Goal: Task Accomplishment & Management: Manage account settings

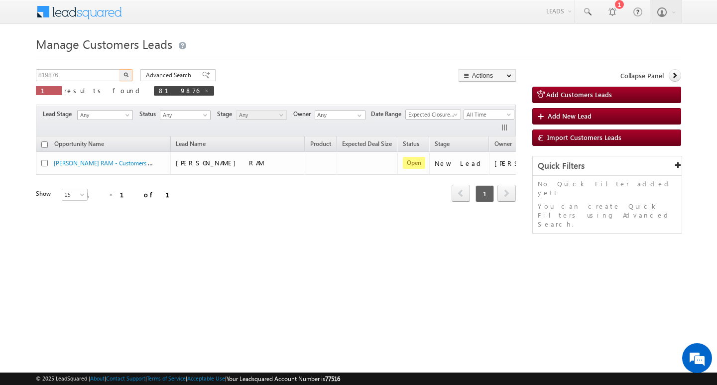
click at [67, 75] on input "819876" at bounding box center [78, 75] width 85 height 12
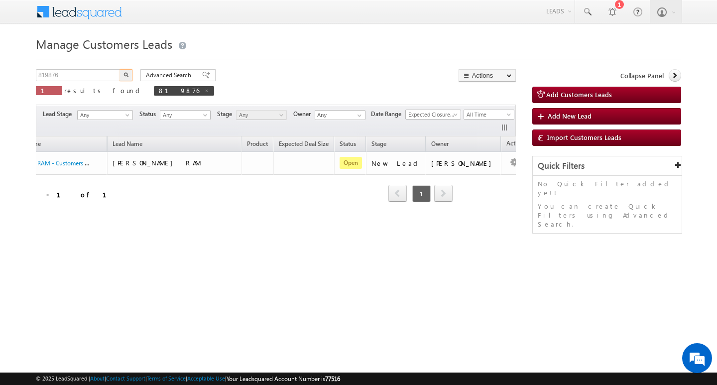
click at [67, 75] on input "819876" at bounding box center [78, 75] width 85 height 12
type input "Search Customers Leads"
click at [81, 74] on input "text" at bounding box center [78, 75] width 85 height 12
paste input "853018"
type input "853018"
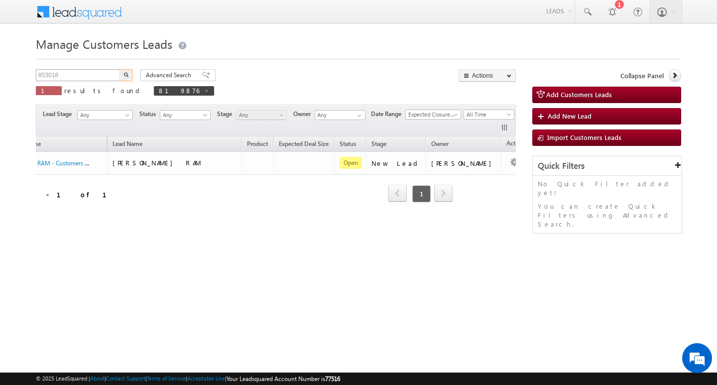
click at [120, 69] on button "button" at bounding box center [126, 75] width 13 height 12
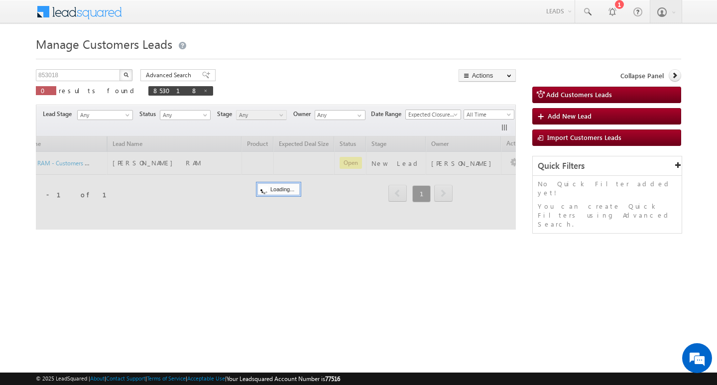
scroll to position [0, 40]
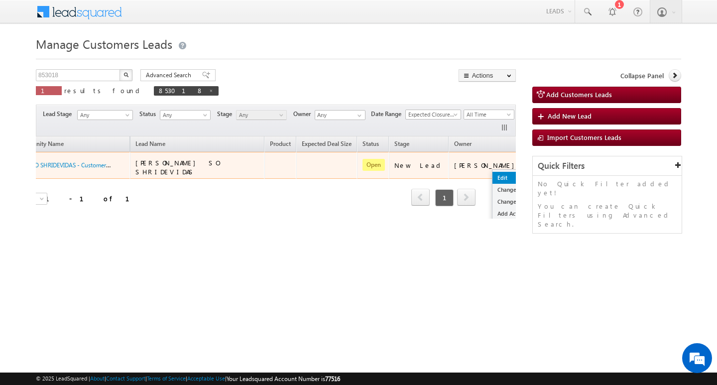
click at [493, 175] on link "Edit" at bounding box center [518, 178] width 50 height 12
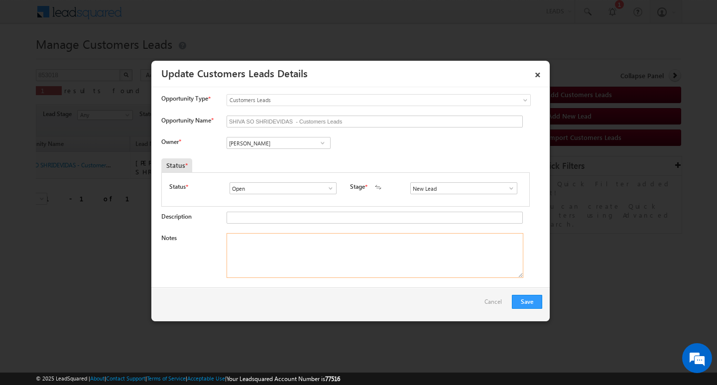
click at [388, 254] on textarea "Notes" at bounding box center [375, 255] width 297 height 45
click at [285, 139] on input "[PERSON_NAME]" at bounding box center [279, 143] width 104 height 12
click at [288, 141] on input at bounding box center [279, 143] width 104 height 12
paste input "[PERSON_NAME]"
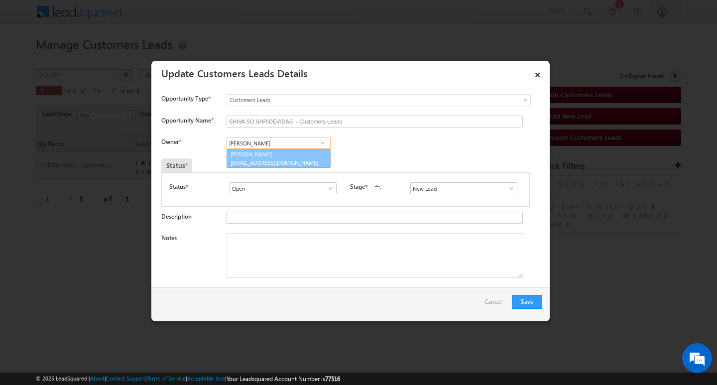
click at [294, 156] on link "[PERSON_NAME] [PERSON_NAME][EMAIL_ADDRESS][DOMAIN_NAME]" at bounding box center [279, 158] width 104 height 19
type input "[PERSON_NAME]"
click at [312, 320] on div "Save Cancel" at bounding box center [350, 304] width 398 height 34
click at [245, 251] on textarea "Notes" at bounding box center [375, 255] width 297 height 45
click at [348, 236] on textarea "Notes" at bounding box center [375, 255] width 297 height 45
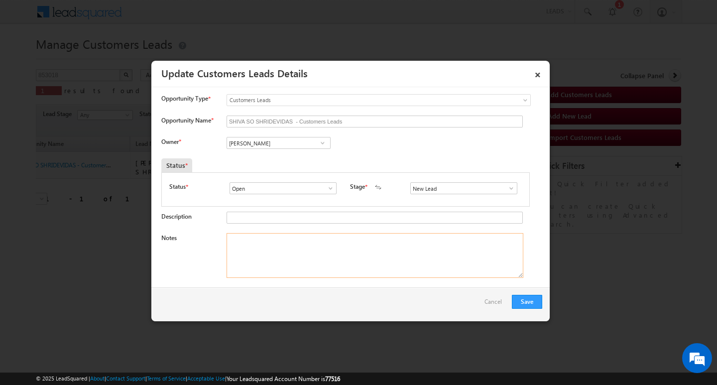
paste textarea "SHIVA KASPA / AG : 22Y / JOB /MOTHE INCOME : 15K / WORAK EXPW : 5Y / COAAP NAME…"
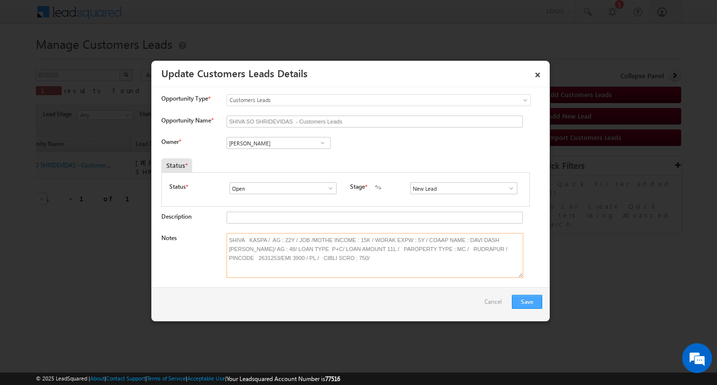
type textarea "SHIVA KASPA / AG : 22Y / JOB /MOTHE INCOME : 15K / WORAK EXPW : 5Y / COAAP NAME…"
click at [523, 297] on button "Save" at bounding box center [527, 302] width 30 height 14
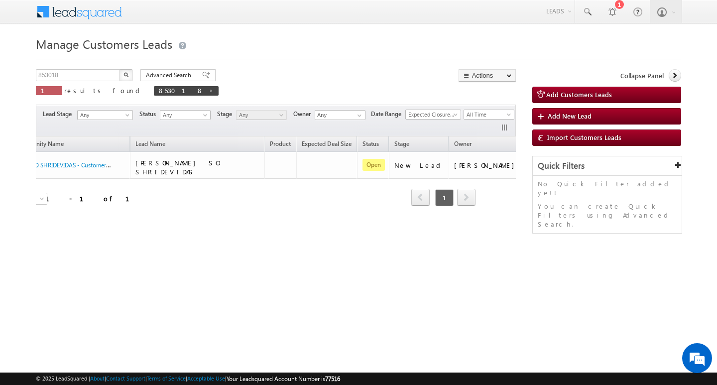
click at [90, 68] on div "Manage Customers Leads Customers Leads updated successfully. 853018 X 1 results…" at bounding box center [358, 157] width 645 height 249
click at [89, 70] on input "853018" at bounding box center [78, 75] width 85 height 12
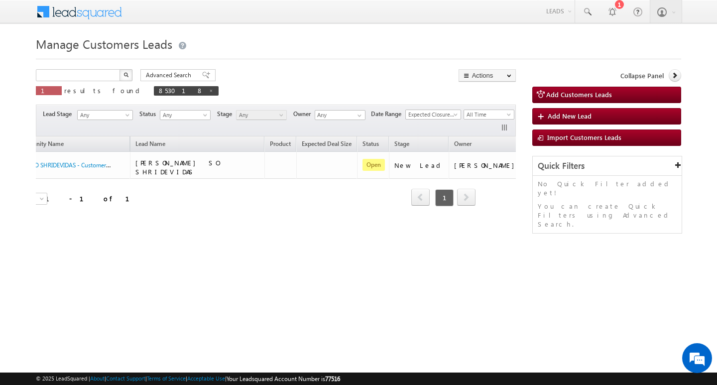
type input "Search Customers Leads"
click at [66, 70] on input "text" at bounding box center [78, 75] width 85 height 12
paste input "852869"
type input "852869"
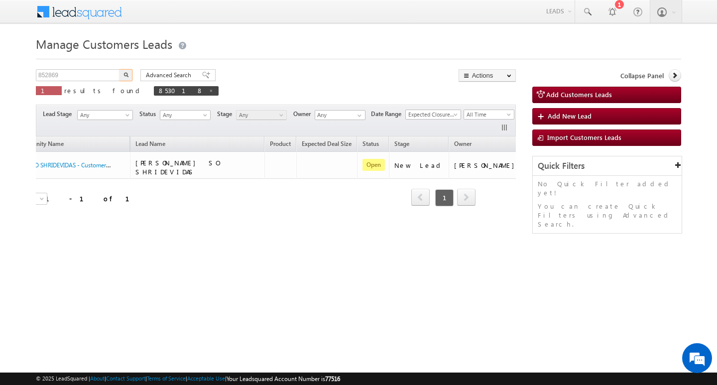
click at [120, 69] on button "button" at bounding box center [126, 75] width 13 height 12
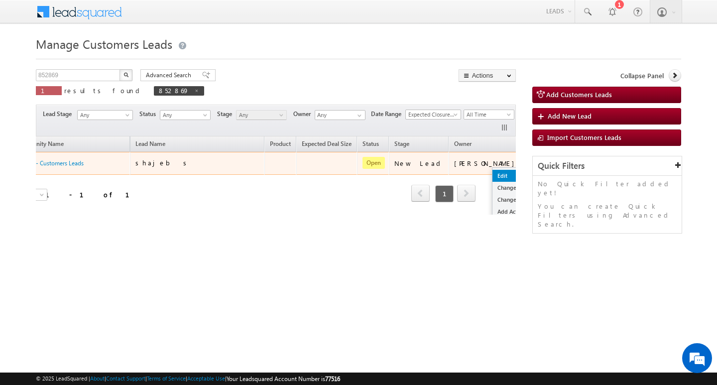
click at [493, 171] on link "Edit" at bounding box center [518, 176] width 50 height 12
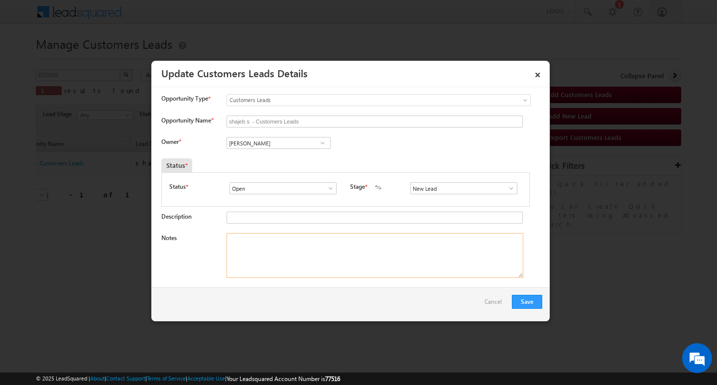
click at [298, 255] on textarea "Notes" at bounding box center [375, 255] width 297 height 45
click at [293, 143] on input "[PERSON_NAME]" at bounding box center [279, 143] width 104 height 12
click at [274, 246] on textarea "Notes" at bounding box center [375, 255] width 297 height 45
paste textarea "shajeb / AG 31/ B / MOTHE INCOE, : 60K / WORAK EXPW : 16Y / PROPERTY TYPE : MC …"
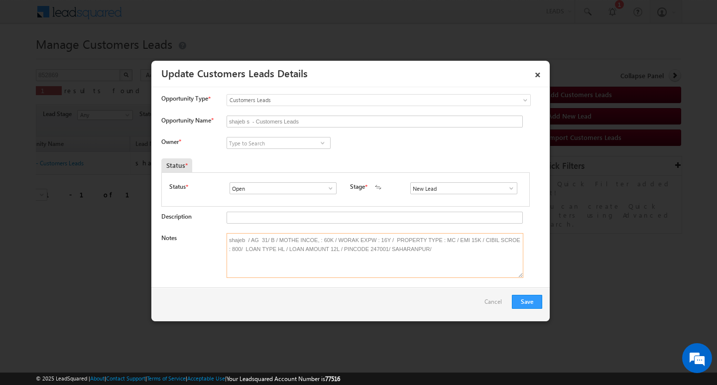
type textarea "shajeb / AG 31/ B / MOTHE INCOE, : 60K / WORAK EXPW : 16Y / PROPERTY TYPE : MC …"
click at [259, 141] on input at bounding box center [279, 143] width 104 height 12
paste input "[PERSON_NAME]"
click at [304, 155] on link "[PERSON_NAME] [EMAIL_ADDRESS][DOMAIN_NAME]" at bounding box center [279, 158] width 104 height 19
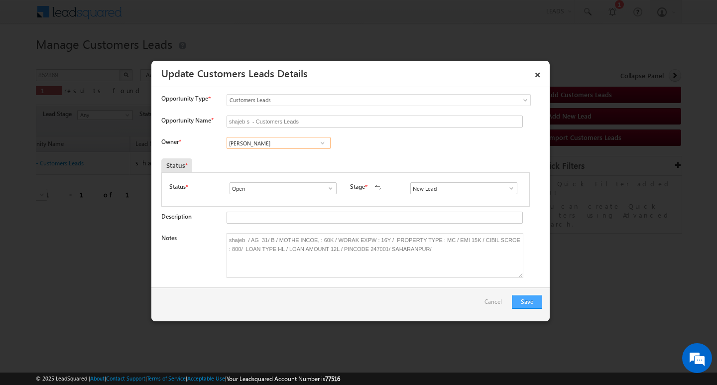
type input "[PERSON_NAME]"
click at [521, 302] on button "Save" at bounding box center [527, 302] width 30 height 14
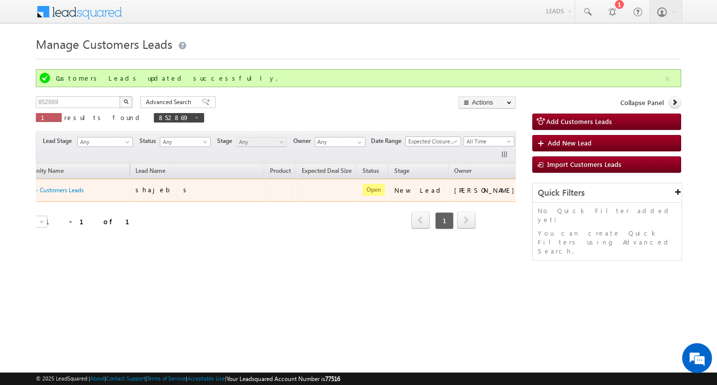
click at [532, 192] on button "button" at bounding box center [537, 189] width 10 height 10
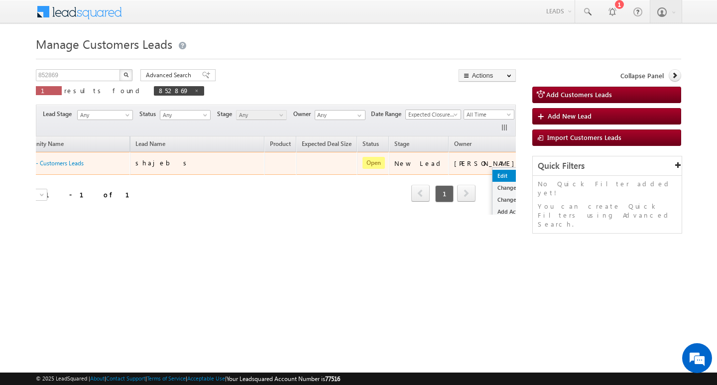
click at [493, 174] on link "Edit" at bounding box center [518, 176] width 50 height 12
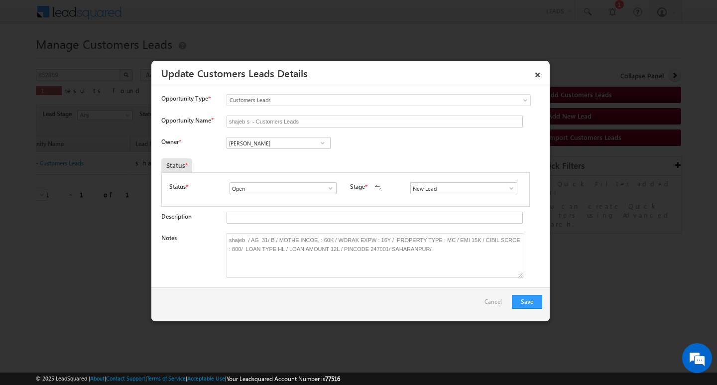
click at [506, 189] on span at bounding box center [511, 188] width 10 height 8
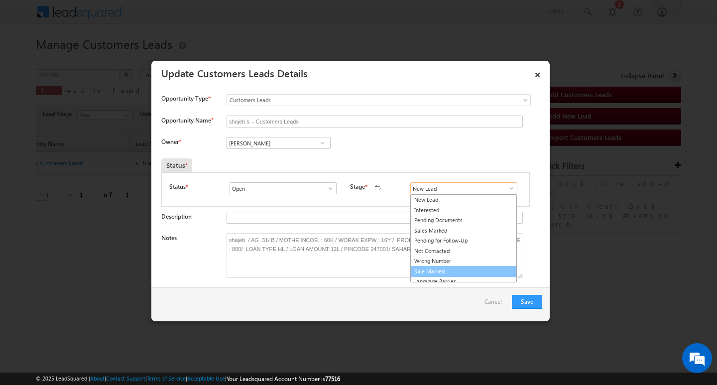
click at [486, 271] on link "Sale Marked" at bounding box center [463, 271] width 107 height 11
type input "Sale Marked"
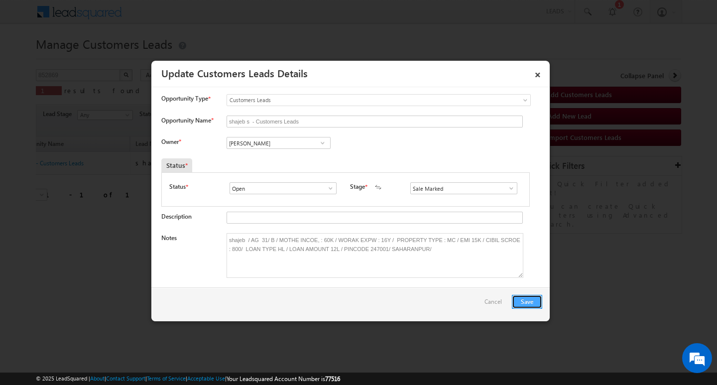
click at [516, 295] on button "Save" at bounding box center [527, 302] width 30 height 14
